Goal: Information Seeking & Learning: Learn about a topic

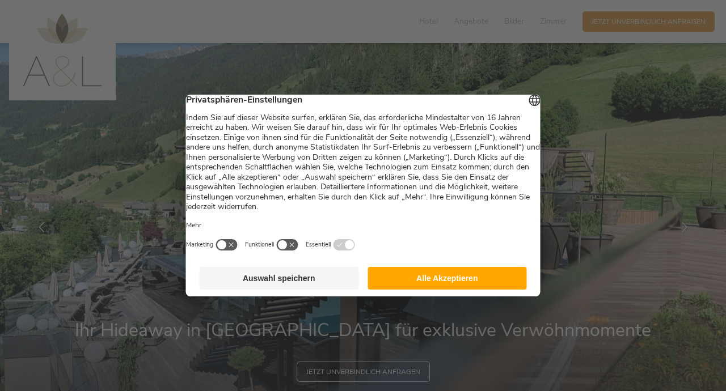
click at [440, 289] on button "Alle Akzeptieren" at bounding box center [447, 278] width 159 height 23
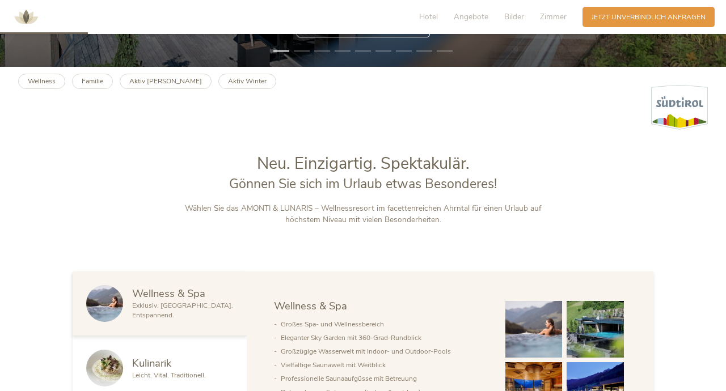
scroll to position [349, 0]
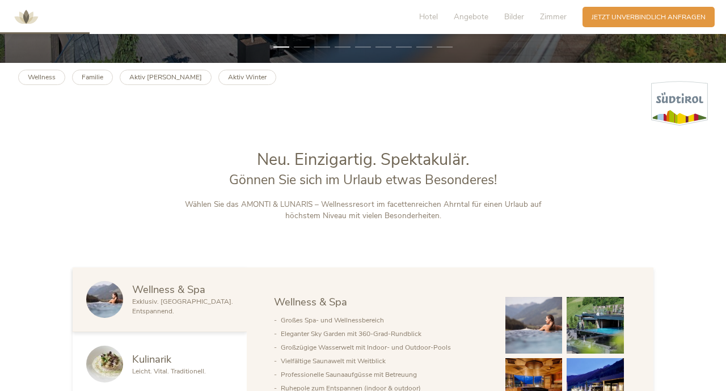
click at [40, 85] on link "Wellness" at bounding box center [41, 77] width 47 height 15
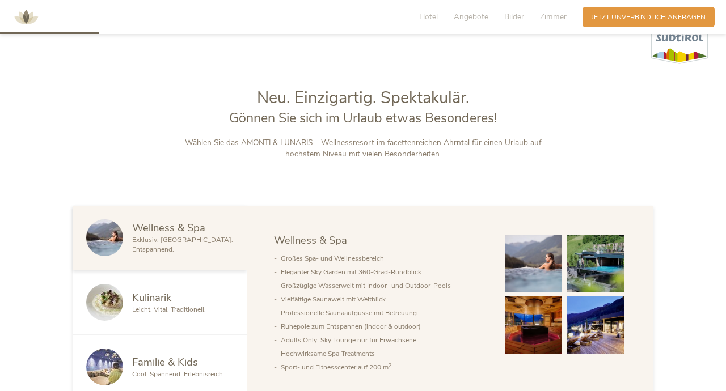
scroll to position [421, 0]
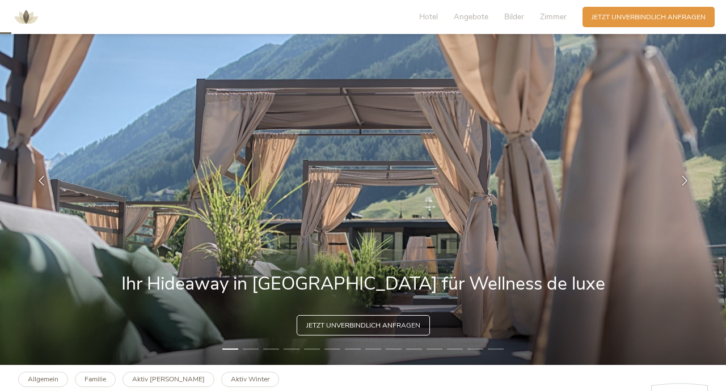
scroll to position [45, 0]
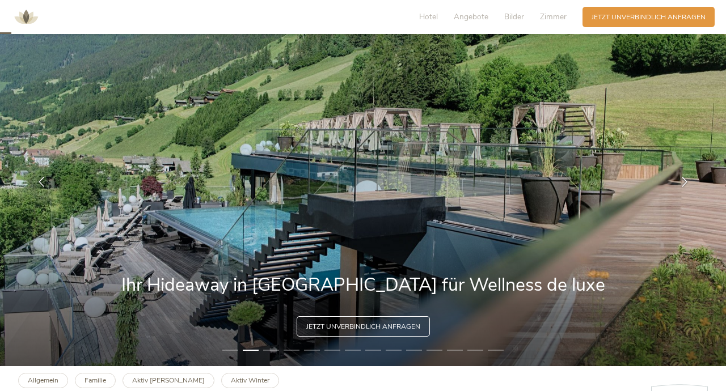
click at [687, 187] on icon at bounding box center [684, 182] width 10 height 10
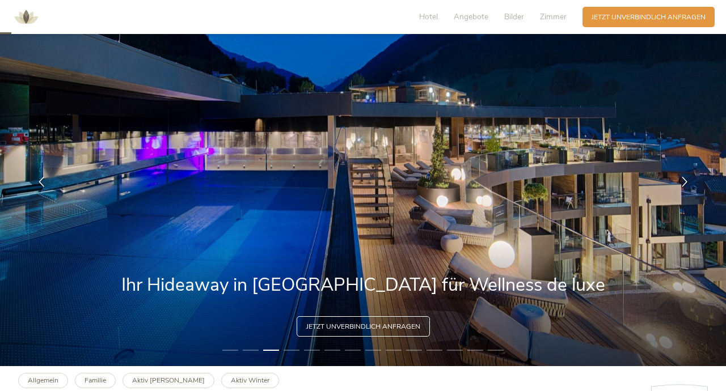
click at [681, 183] on icon at bounding box center [684, 182] width 10 height 10
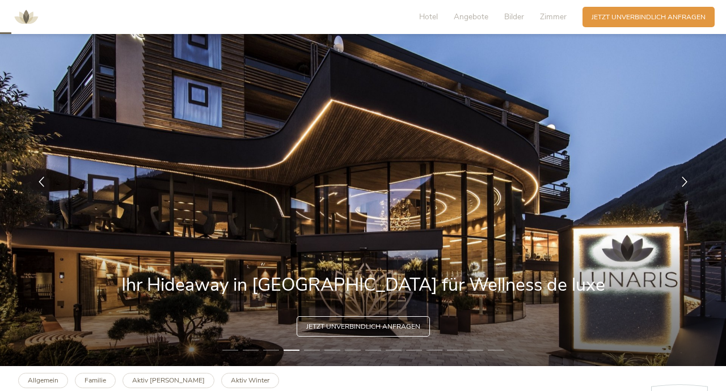
click at [686, 187] on icon at bounding box center [684, 182] width 10 height 10
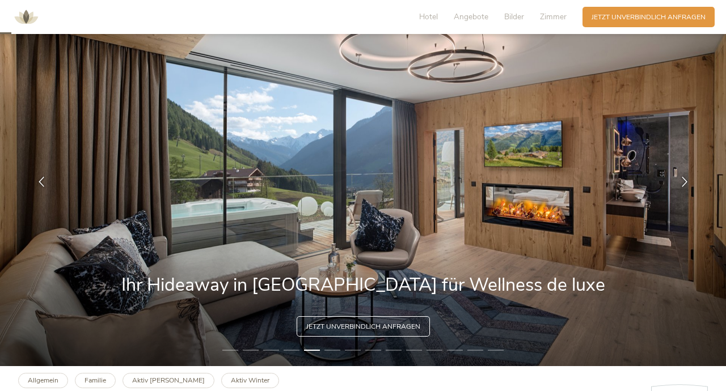
click at [686, 187] on icon at bounding box center [684, 182] width 10 height 10
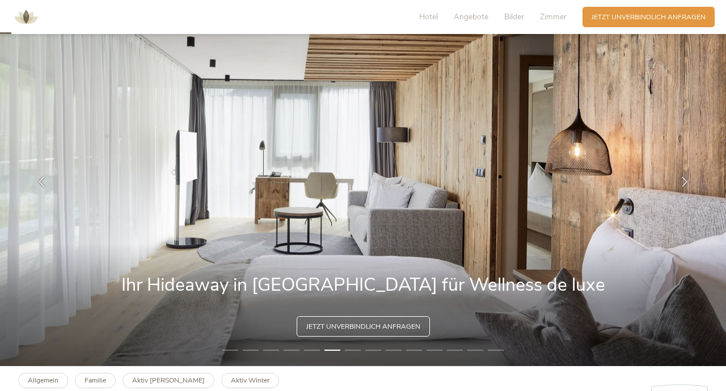
click at [686, 187] on icon at bounding box center [684, 182] width 10 height 10
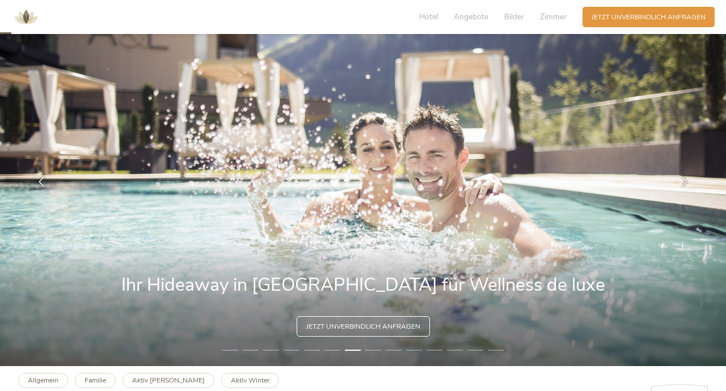
click at [687, 187] on icon at bounding box center [684, 182] width 10 height 10
click at [685, 184] on icon at bounding box center [684, 182] width 10 height 10
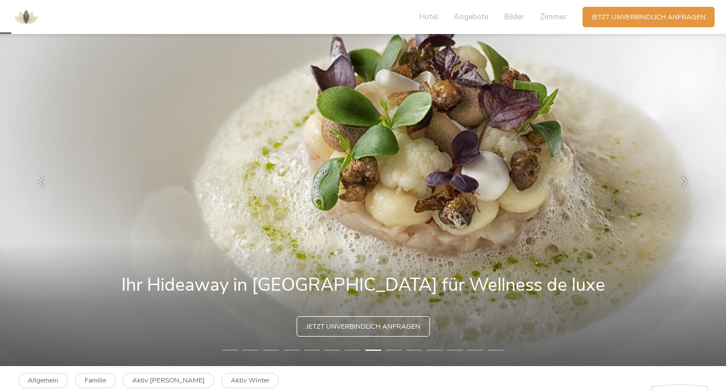
click at [690, 187] on icon at bounding box center [684, 182] width 10 height 10
click at [696, 174] on img at bounding box center [363, 182] width 726 height 369
click at [685, 185] on icon at bounding box center [684, 182] width 10 height 10
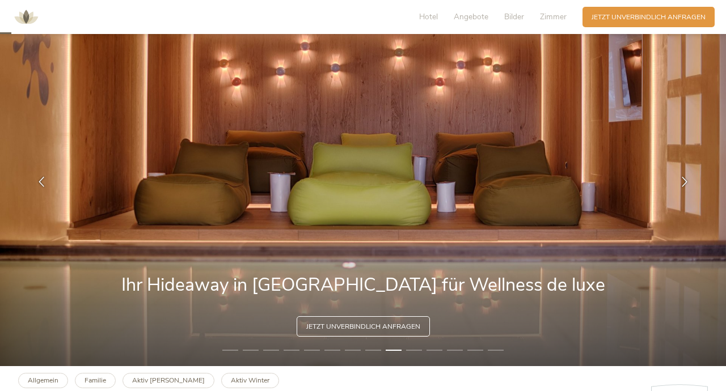
click at [689, 187] on icon at bounding box center [684, 182] width 10 height 10
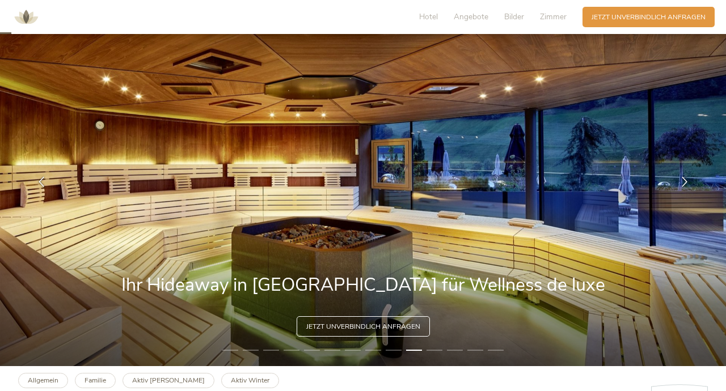
click at [693, 191] on div at bounding box center [684, 182] width 28 height 28
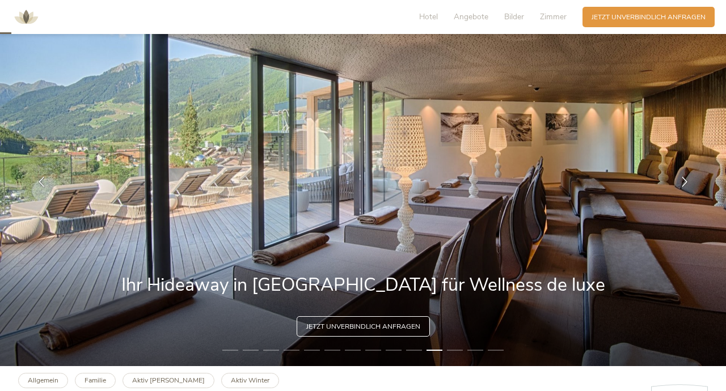
click at [694, 195] on div at bounding box center [684, 182] width 28 height 28
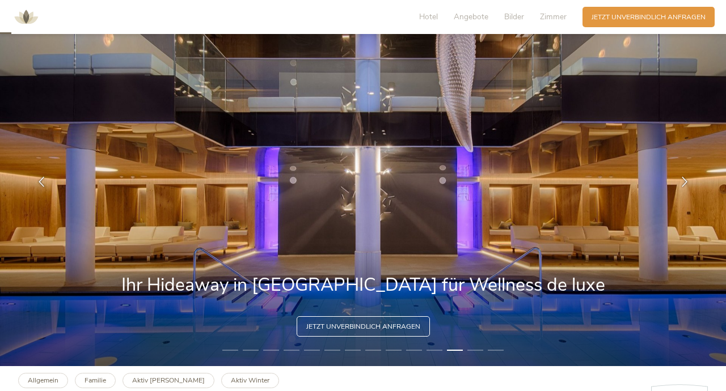
click at [685, 185] on icon at bounding box center [684, 182] width 10 height 10
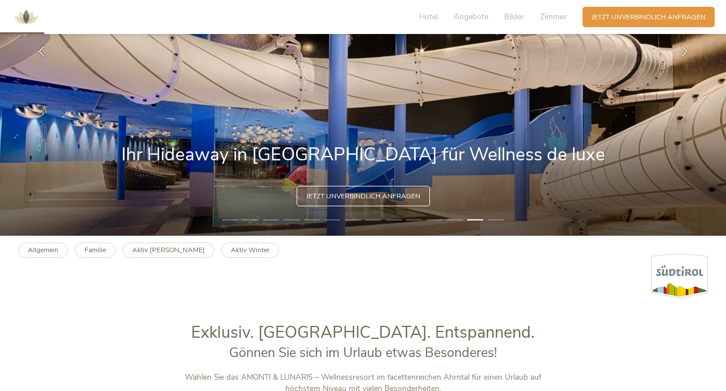
scroll to position [180, 0]
